Goal: Task Accomplishment & Management: Manage account settings

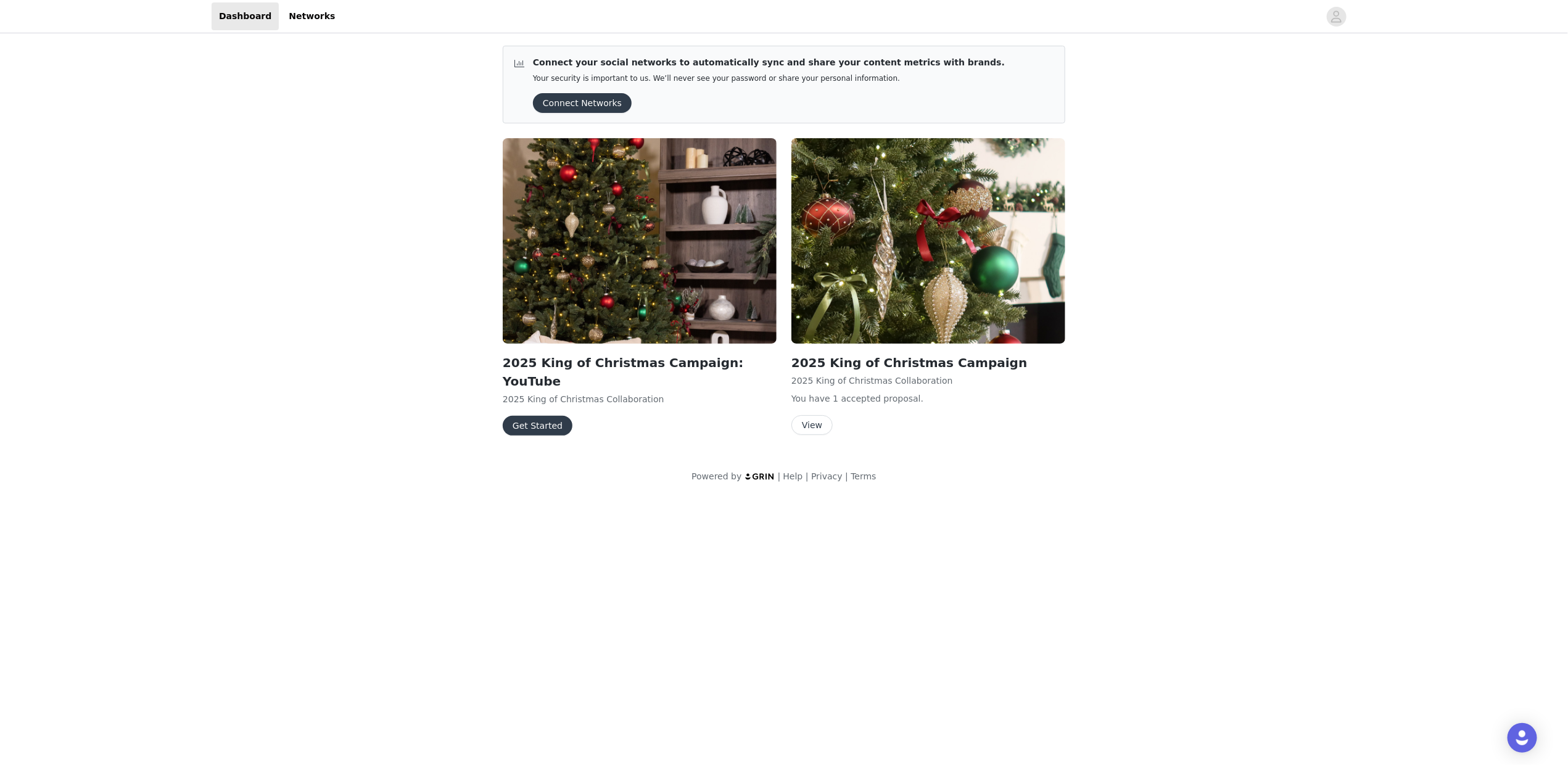
click at [818, 423] on button "View" at bounding box center [812, 424] width 41 height 20
click at [542, 416] on button "Get Started" at bounding box center [537, 425] width 69 height 20
